Goal: Task Accomplishment & Management: Use online tool/utility

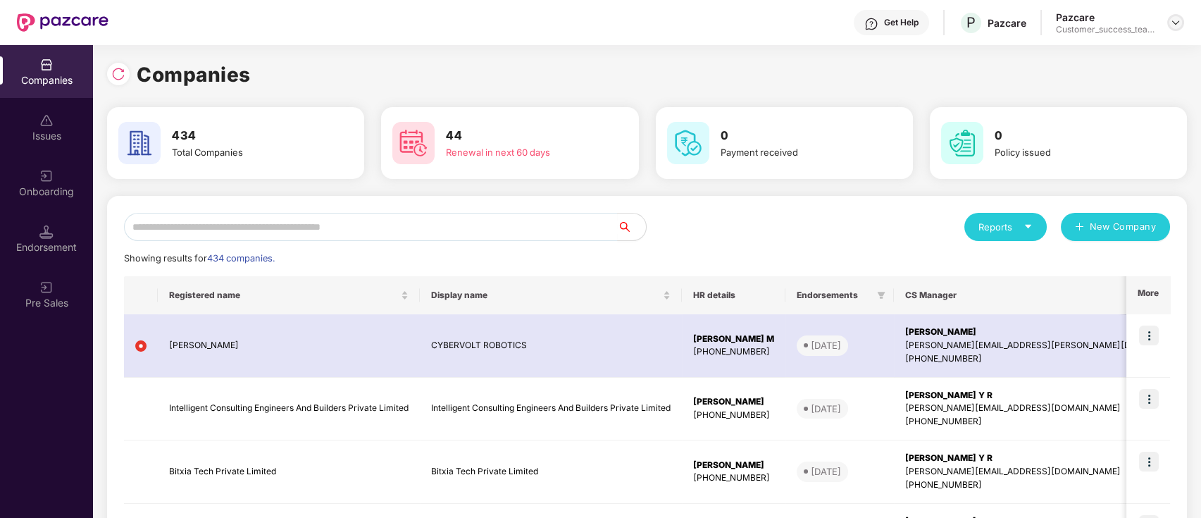
click at [1176, 20] on img at bounding box center [1175, 22] width 11 height 11
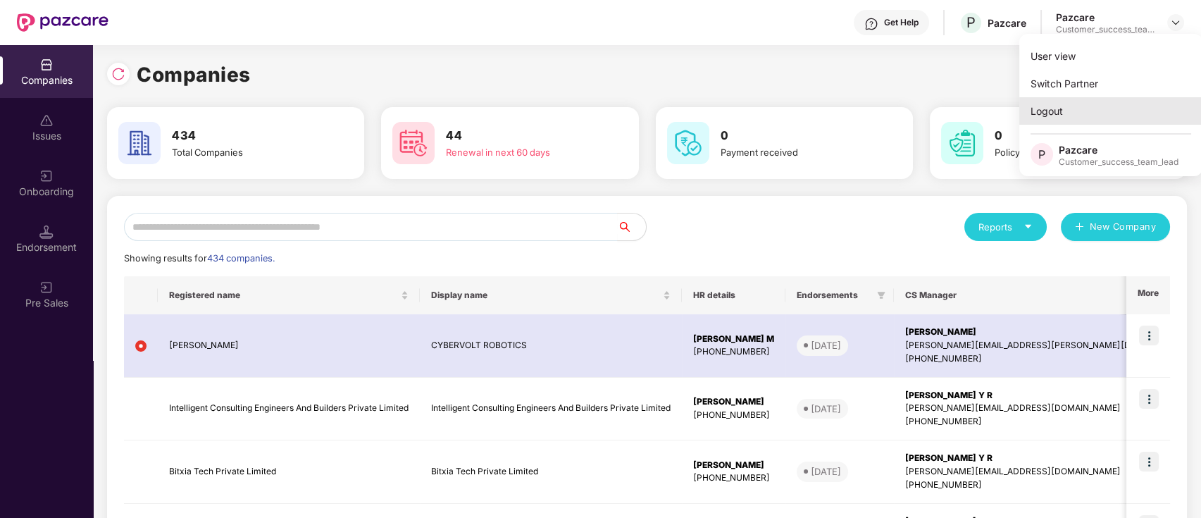
click at [1123, 111] on div "Logout" at bounding box center [1111, 110] width 183 height 27
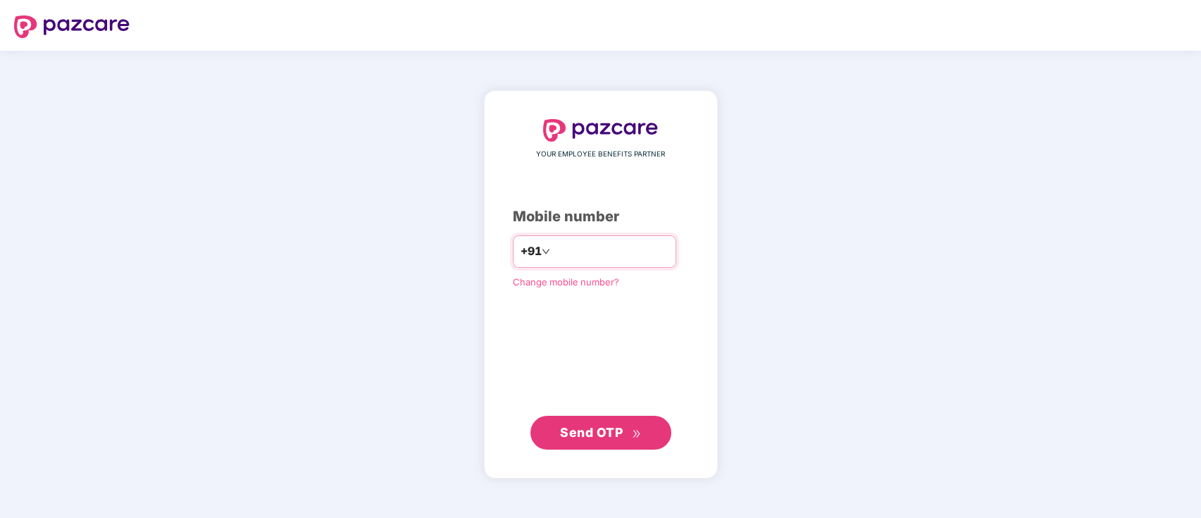
click at [588, 265] on div "+91" at bounding box center [594, 251] width 163 height 32
click at [591, 261] on input "number" at bounding box center [611, 251] width 116 height 23
type input "**********"
click at [612, 435] on span "Send OTP" at bounding box center [591, 432] width 63 height 15
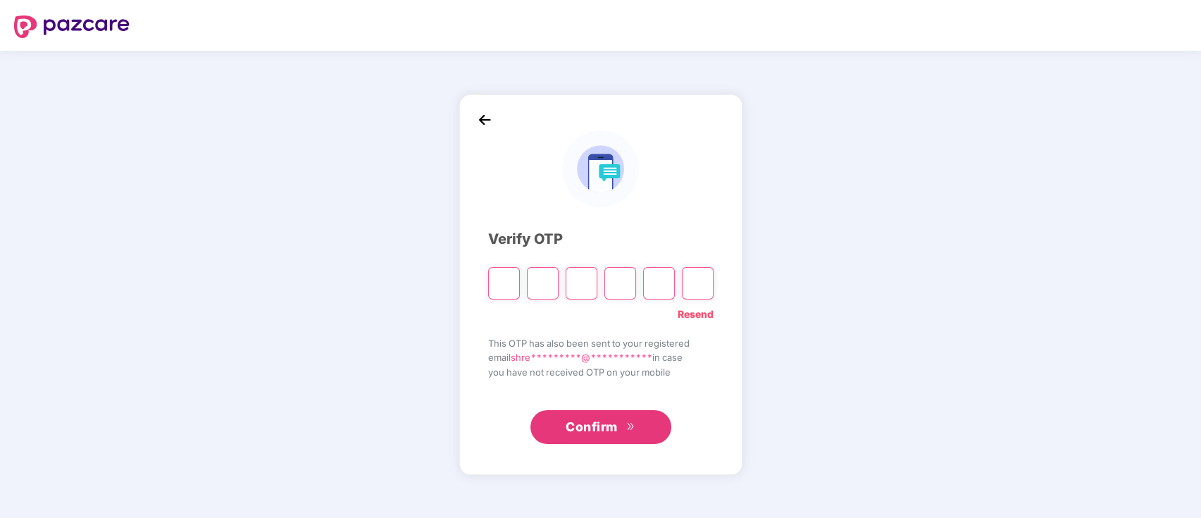
type input "*"
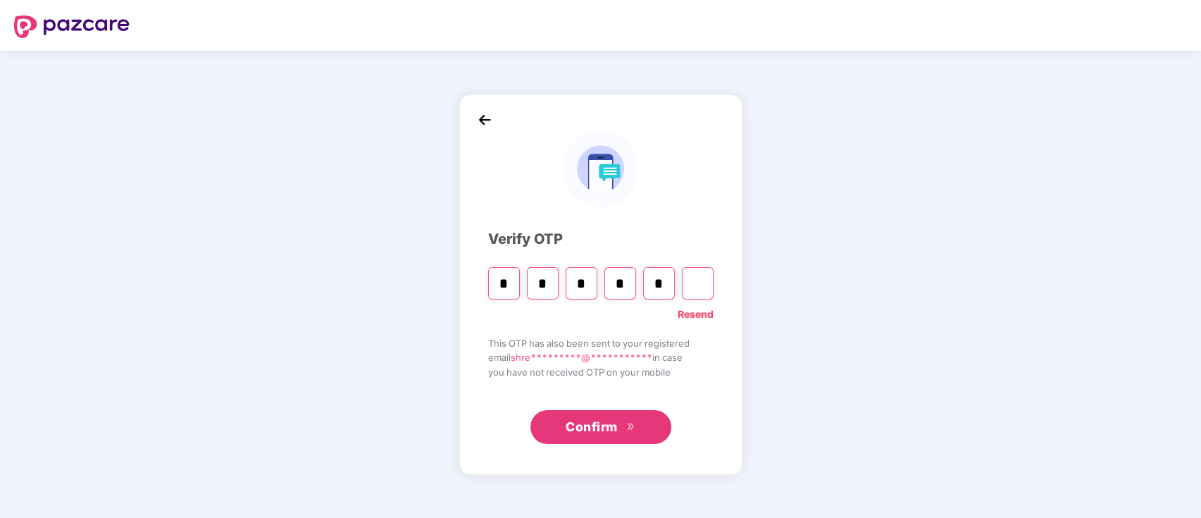
type input "*"
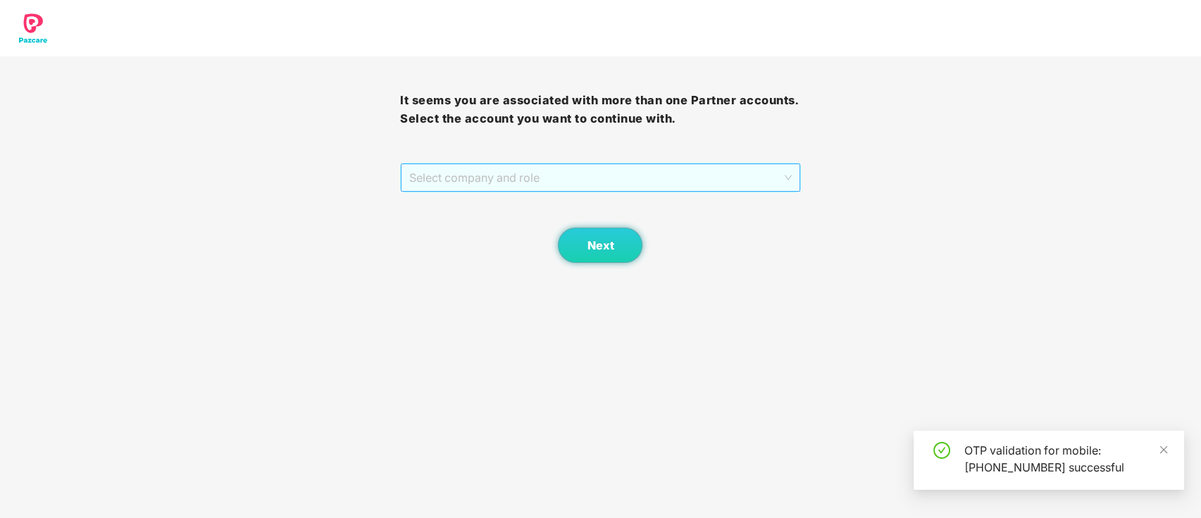
click at [529, 182] on span "Select company and role" at bounding box center [600, 177] width 382 height 27
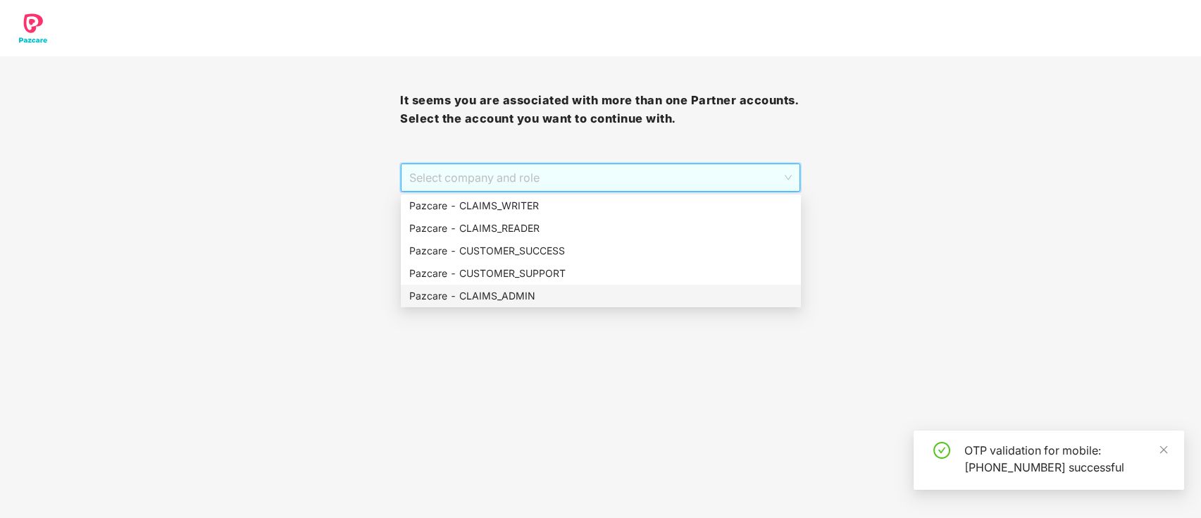
click at [526, 302] on div "Pazcare - CLAIMS_ADMIN" at bounding box center [600, 296] width 383 height 16
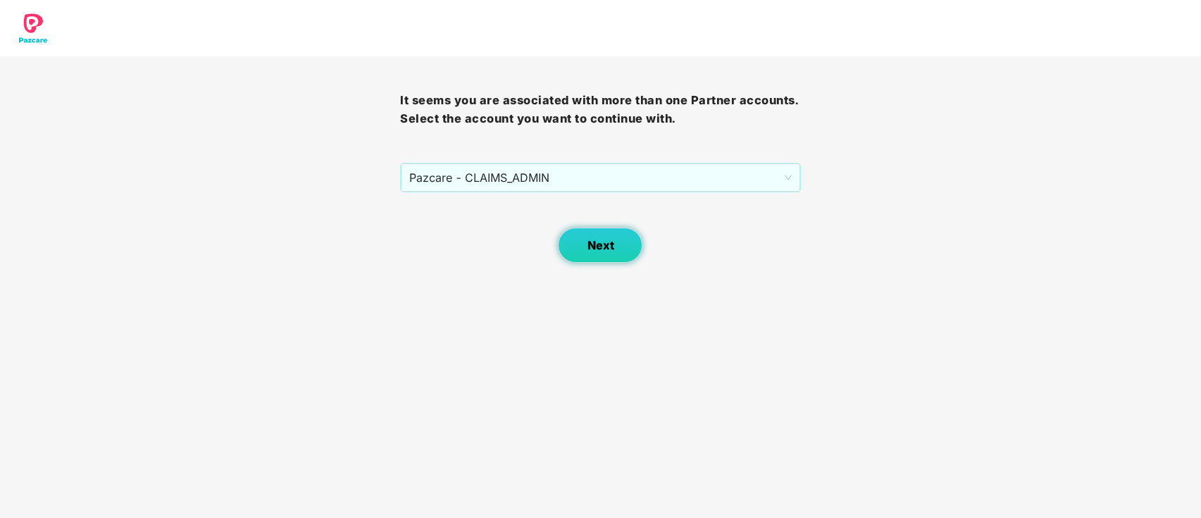
click at [611, 250] on span "Next" at bounding box center [600, 245] width 27 height 13
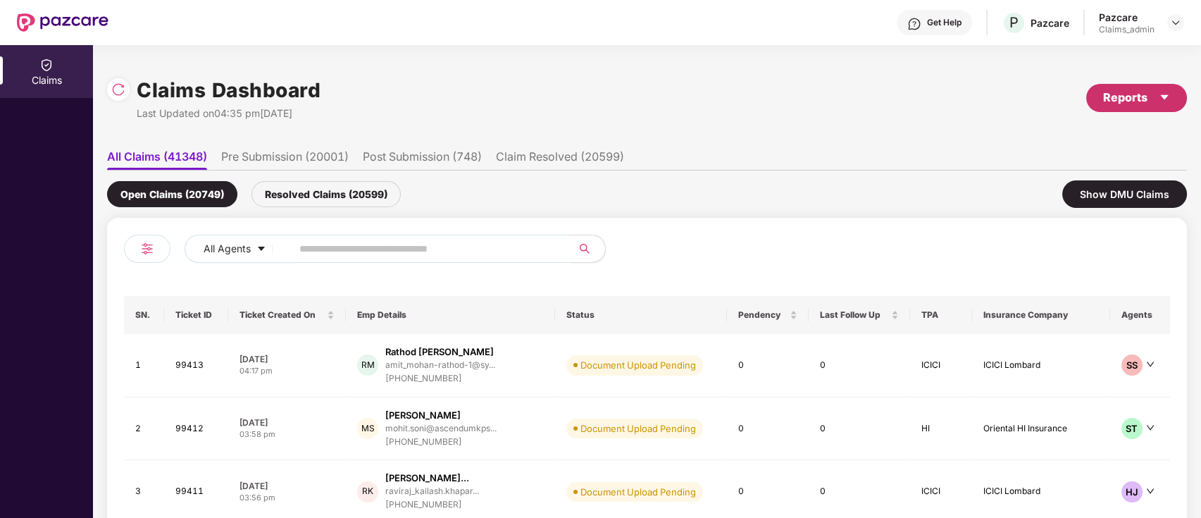
click at [1135, 101] on div "Reports" at bounding box center [1137, 98] width 67 height 18
click at [1116, 132] on div "Claims Report" at bounding box center [1098, 136] width 159 height 16
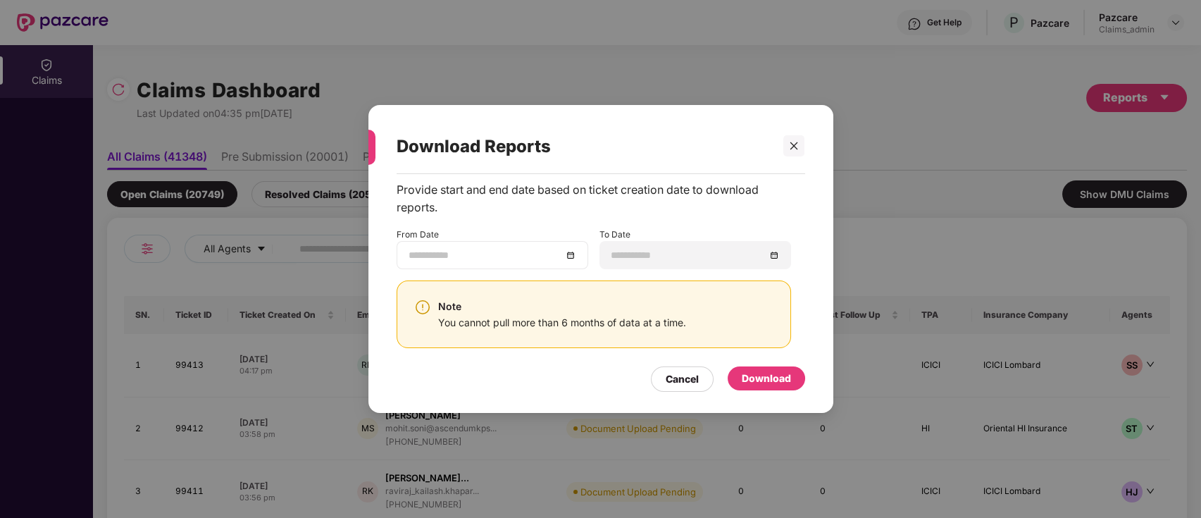
click at [512, 252] on input at bounding box center [486, 255] width 154 height 16
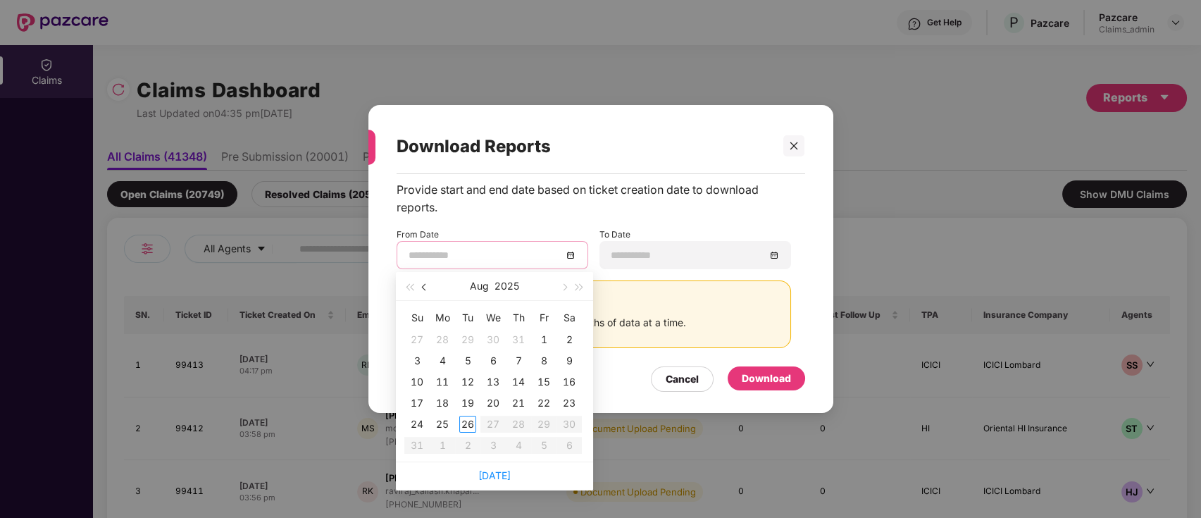
click at [423, 287] on span "button" at bounding box center [425, 287] width 7 height 7
type input "**********"
click at [462, 384] on div "15" at bounding box center [467, 381] width 17 height 17
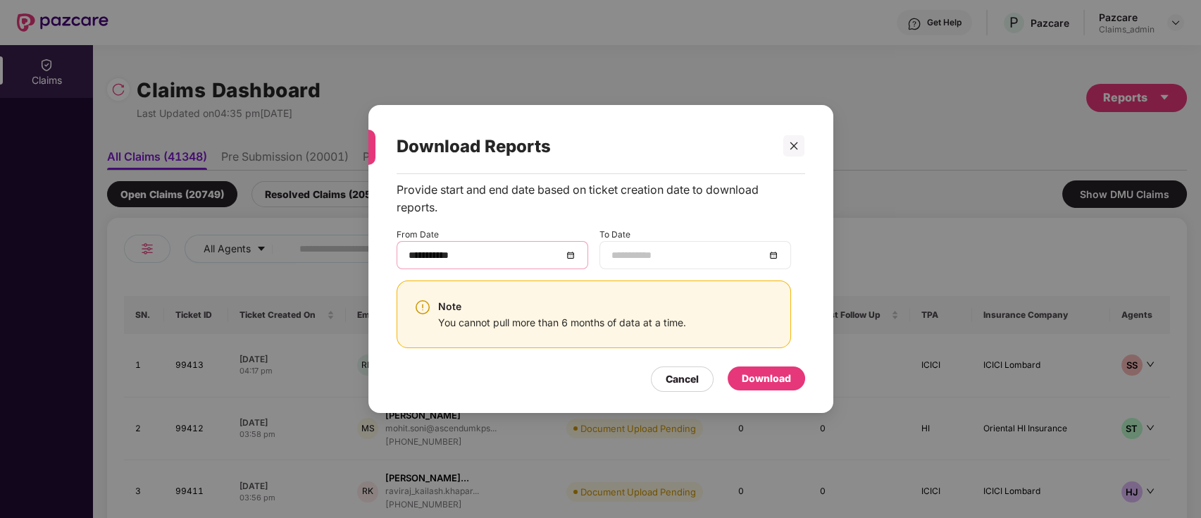
click at [679, 253] on input at bounding box center [689, 255] width 154 height 16
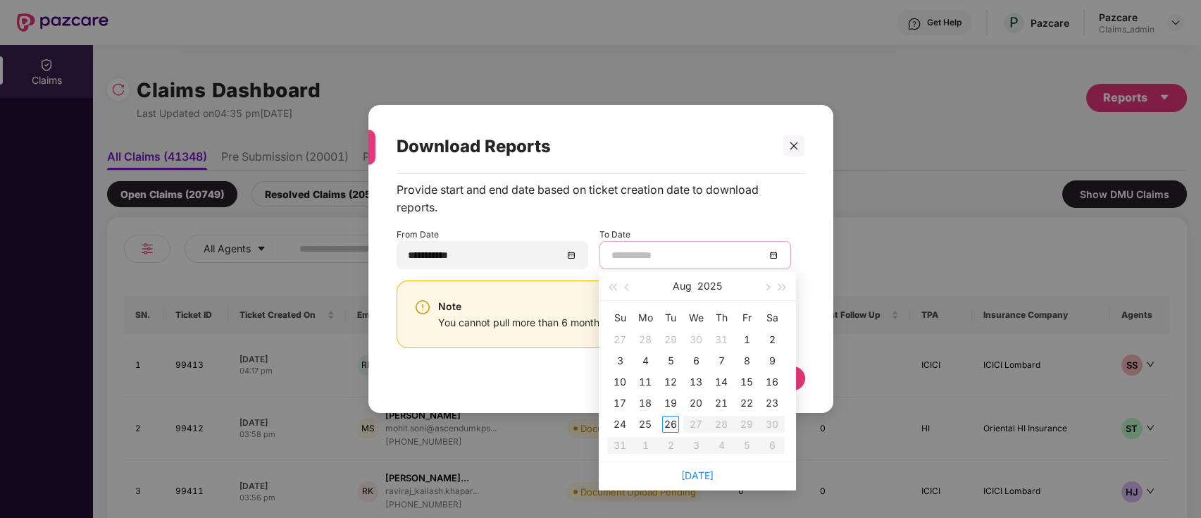
type input "**********"
click at [671, 422] on div "26" at bounding box center [670, 424] width 17 height 17
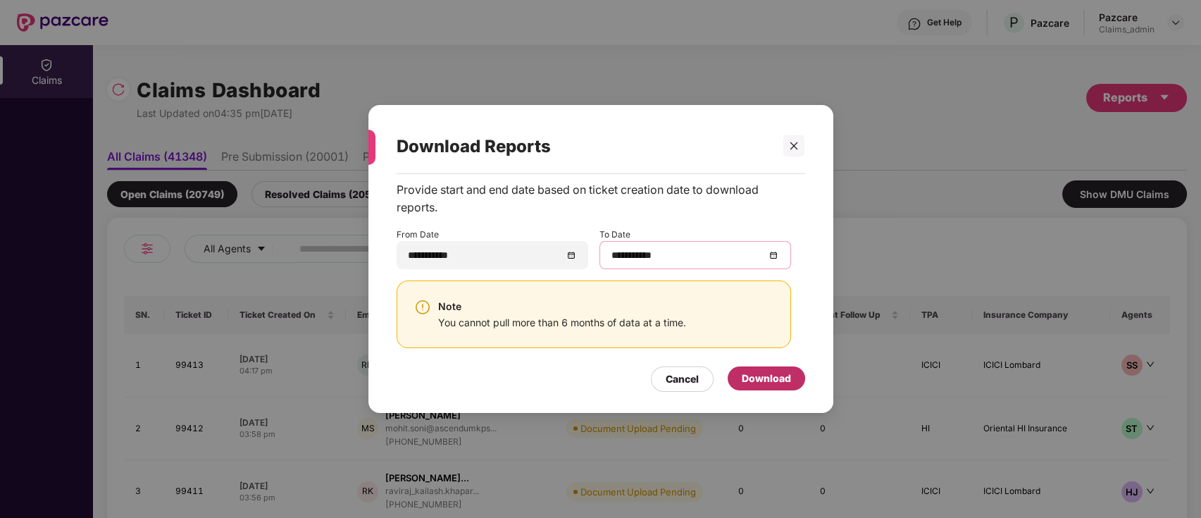
click at [777, 376] on div "Download" at bounding box center [766, 379] width 49 height 16
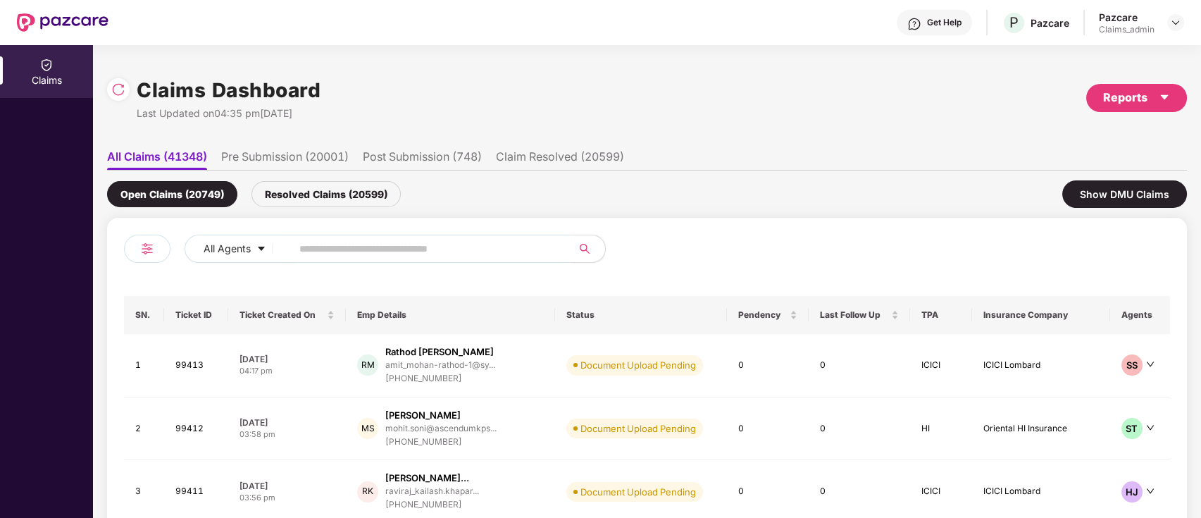
click at [326, 202] on div "Resolved Claims (20599)" at bounding box center [326, 194] width 149 height 26
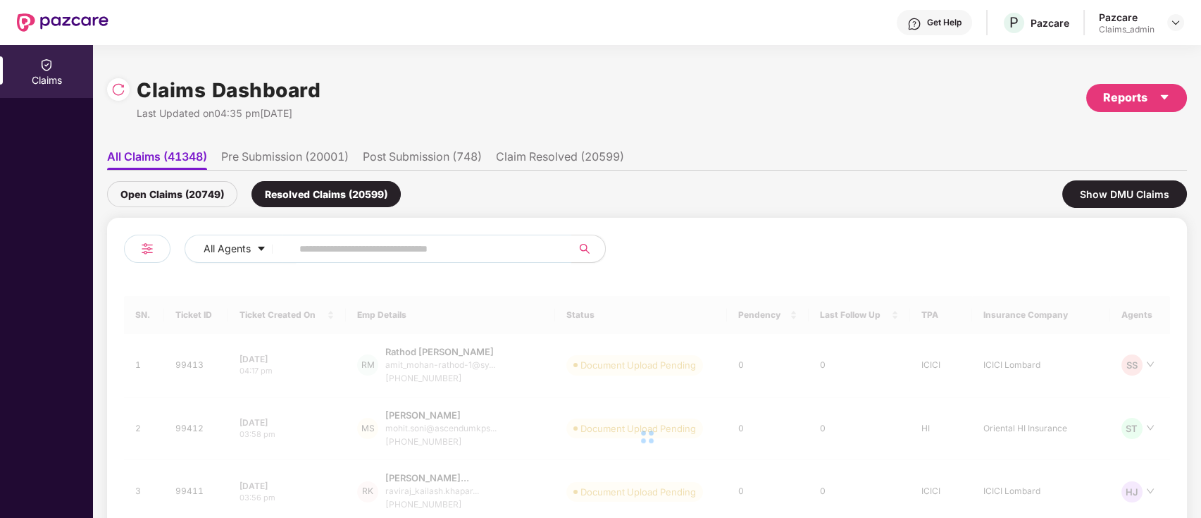
click at [360, 252] on input "text" at bounding box center [425, 248] width 253 height 21
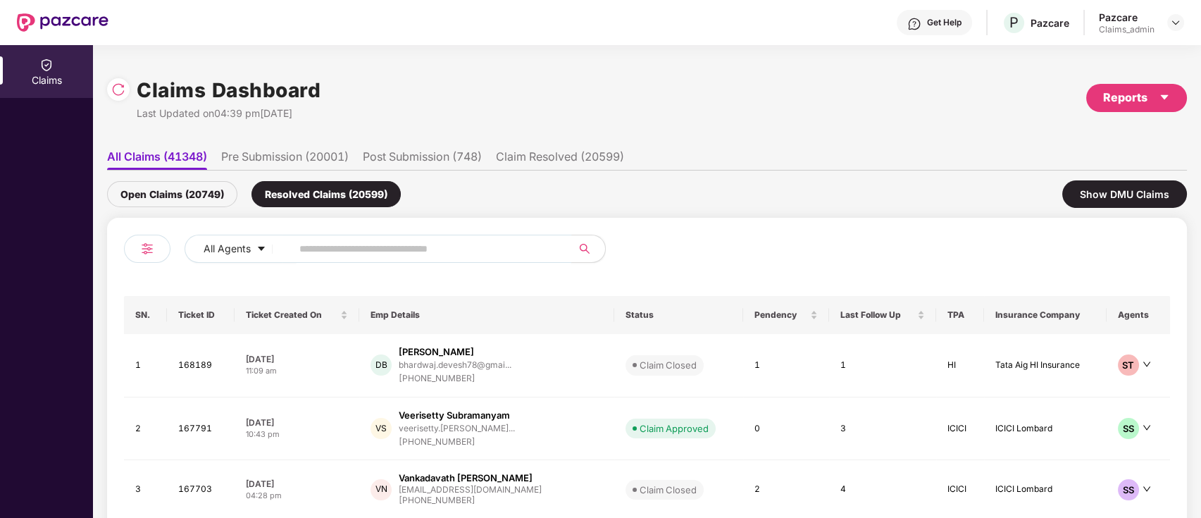
paste input "******"
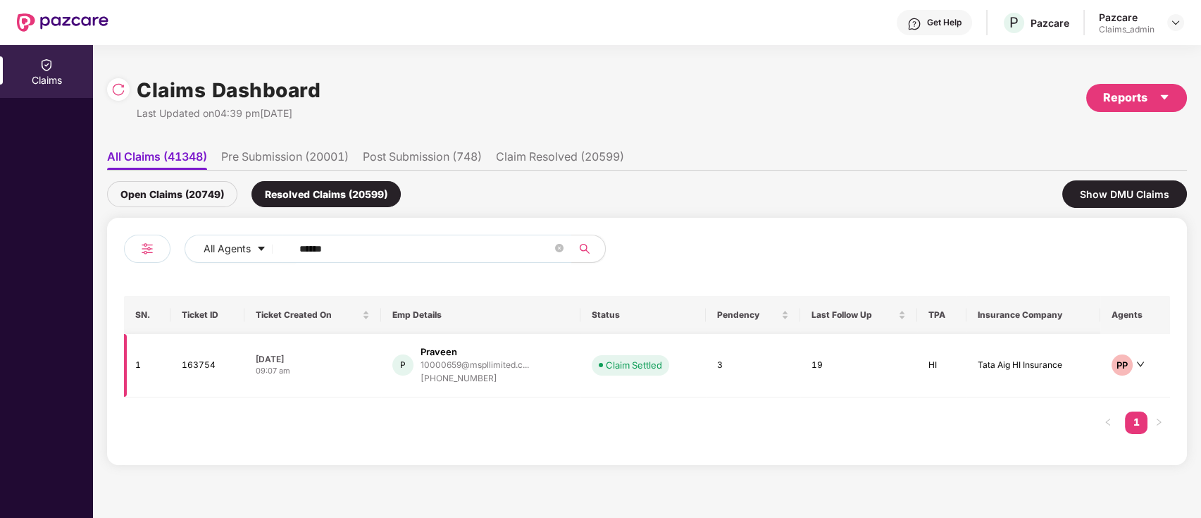
type input "******"
click at [518, 381] on div "[PHONE_NUMBER]" at bounding box center [475, 378] width 109 height 13
